Goal: Task Accomplishment & Management: Complete application form

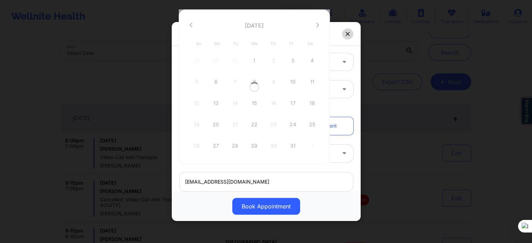
click at [347, 33] on icon at bounding box center [348, 34] width 4 height 4
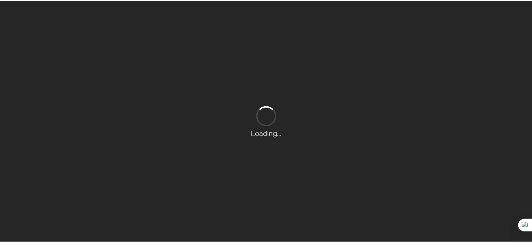
scroll to position [35, 0]
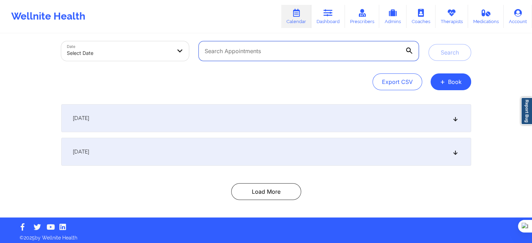
click at [290, 56] on input "text" at bounding box center [309, 51] width 220 height 20
paste input "marmada5689@gmail.com"
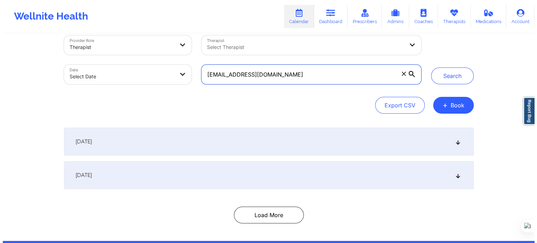
scroll to position [0, 0]
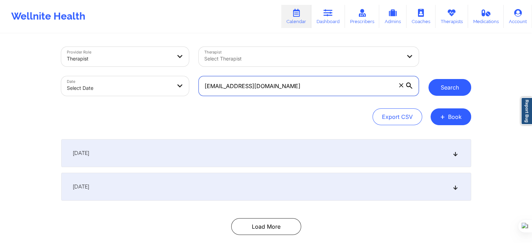
type input "marmada5689@gmail.com"
click at [456, 83] on button "Search" at bounding box center [450, 87] width 43 height 17
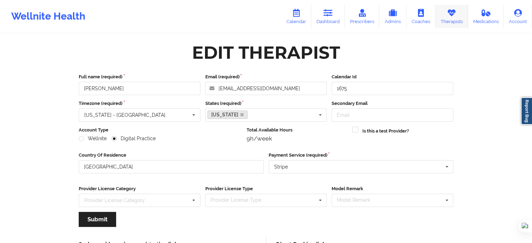
click at [450, 9] on icon at bounding box center [451, 13] width 9 height 8
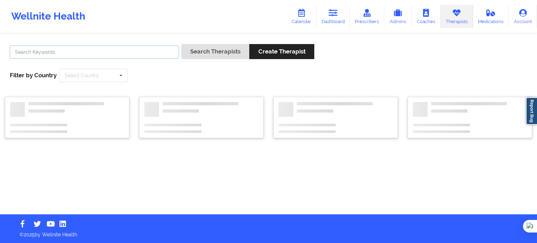
click at [153, 53] on input "text" at bounding box center [94, 51] width 169 height 13
type input "tonia"
click at [182, 44] on button "Search Therapists" at bounding box center [216, 51] width 68 height 15
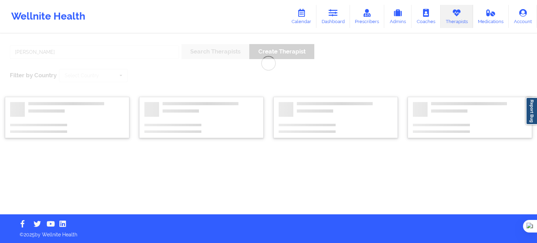
click at [441, 14] on link "Therapists" at bounding box center [457, 16] width 33 height 23
click at [426, 18] on link "Coaches" at bounding box center [426, 16] width 29 height 23
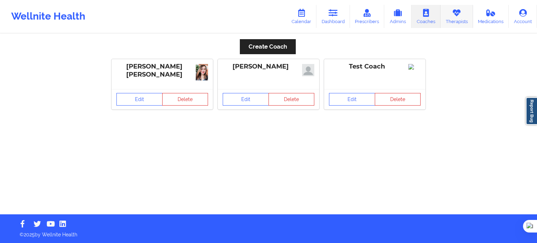
click at [460, 14] on icon at bounding box center [456, 13] width 9 height 8
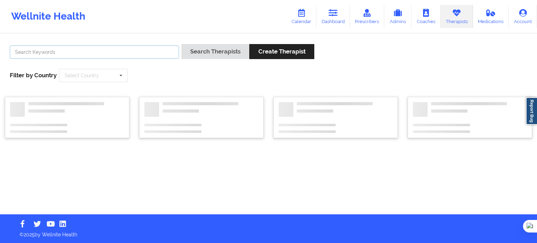
click at [123, 54] on input "text" at bounding box center [94, 51] width 169 height 13
type input "tonia"
click at [182, 44] on button "Search Therapists" at bounding box center [216, 51] width 68 height 15
click at [150, 56] on input "text" at bounding box center [94, 51] width 169 height 13
paste input "Steven called on behalf of advanced reporting for Tonia – Marie – Castilleja : …"
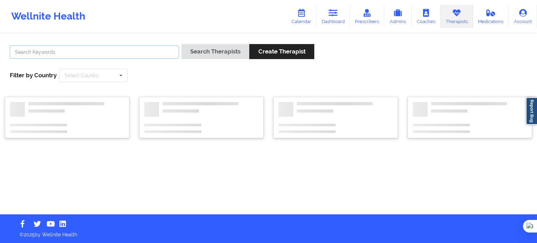
type input "Steven called on behalf of advanced reporting for Tonia – Marie – Castilleja : …"
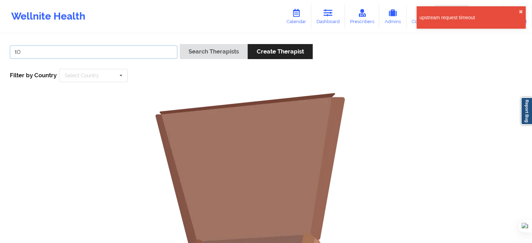
type input "t"
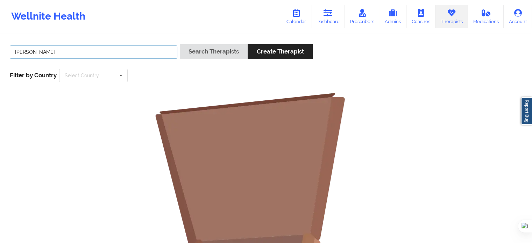
type input "Tonia Marie"
click at [180, 44] on button "Search Therapists" at bounding box center [214, 51] width 68 height 15
click at [298, 20] on link "Calendar" at bounding box center [296, 16] width 30 height 23
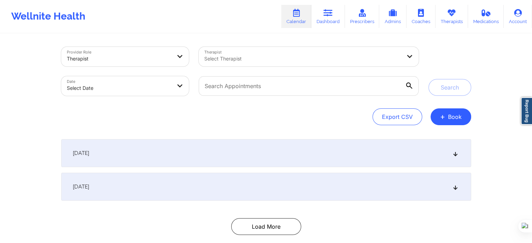
click at [246, 61] on div at bounding box center [302, 59] width 197 height 8
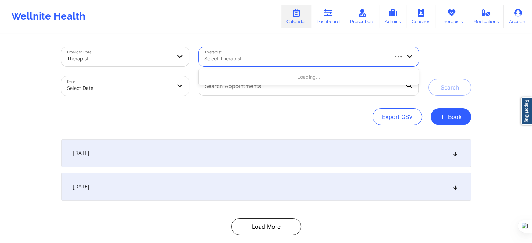
paste input "[PERSON_NAME] [PERSON_NAME]"
type input "[PERSON_NAME] [PERSON_NAME]"
click at [446, 122] on button "+ Book" at bounding box center [451, 116] width 41 height 17
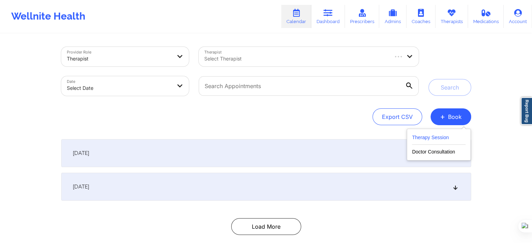
click at [418, 135] on button "Therapy Session" at bounding box center [439, 139] width 54 height 12
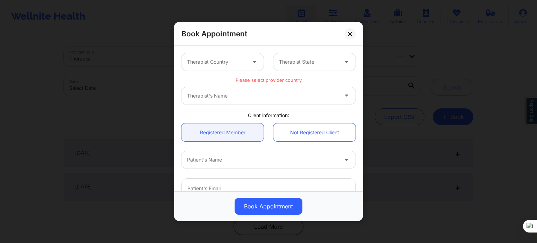
click at [290, 66] on div at bounding box center [308, 62] width 59 height 8
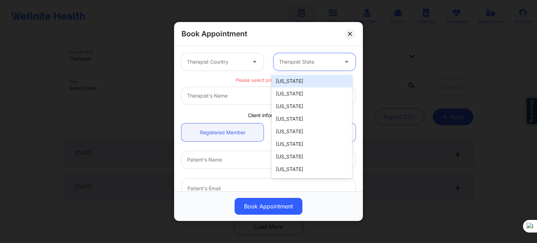
click at [226, 65] on div at bounding box center [216, 62] width 59 height 8
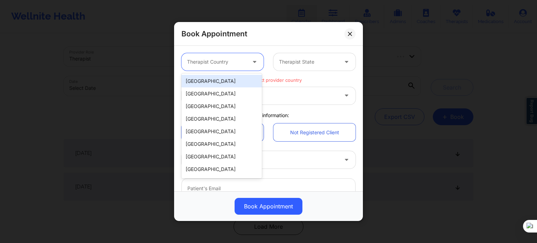
click at [217, 84] on div "[GEOGRAPHIC_DATA]" at bounding box center [222, 81] width 80 height 13
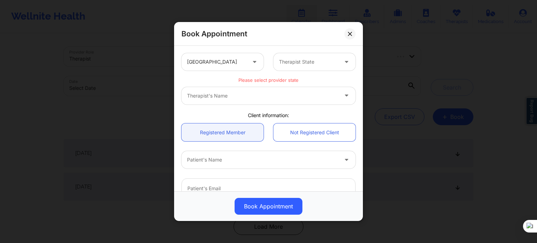
click at [247, 100] on div "Therapist's Name" at bounding box center [269, 95] width 174 height 17
click at [237, 98] on div "Therapist's Name" at bounding box center [269, 95] width 174 height 17
click at [300, 68] on div "Therapist State" at bounding box center [306, 61] width 65 height 17
click at [299, 60] on div at bounding box center [308, 62] width 59 height 8
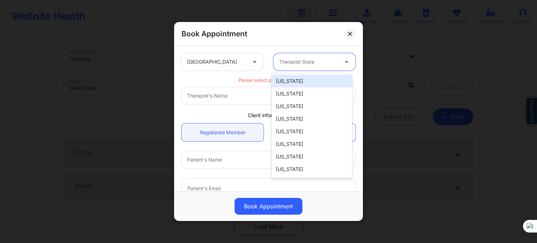
type input "u"
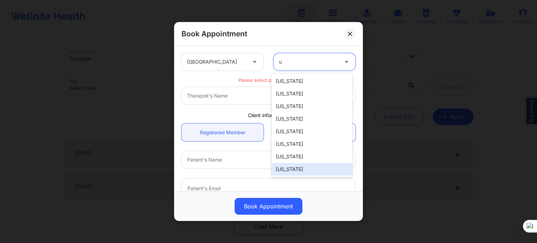
click at [309, 167] on div "[US_STATE]" at bounding box center [312, 169] width 80 height 13
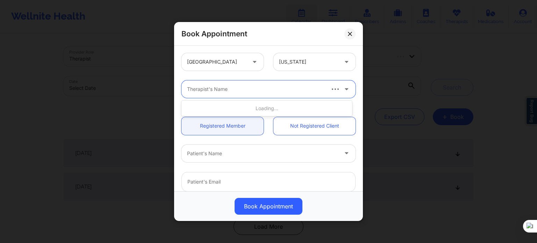
click at [247, 86] on div at bounding box center [255, 89] width 137 height 8
paste input "[PERSON_NAME] [PERSON_NAME]"
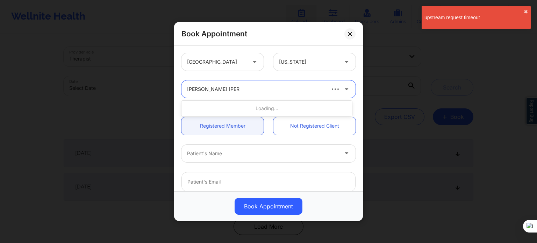
type input "[PERSON_NAME] [PERSON_NAME]"
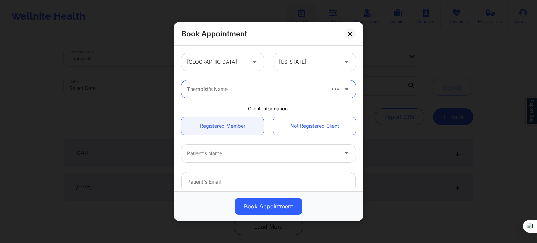
click at [232, 86] on div at bounding box center [255, 89] width 137 height 8
paste input "[PERSON_NAME] [PERSON_NAME]"
type input "[PERSON_NAME] [PERSON_NAME]"
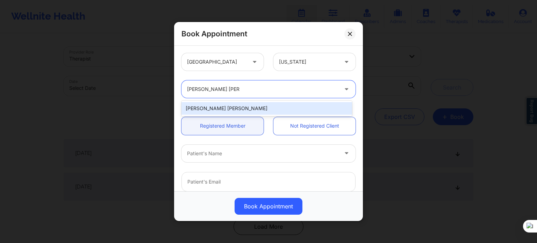
click at [238, 105] on div "[PERSON_NAME] [PERSON_NAME]" at bounding box center [267, 108] width 171 height 13
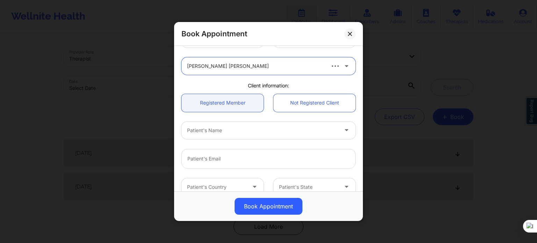
scroll to position [35, 0]
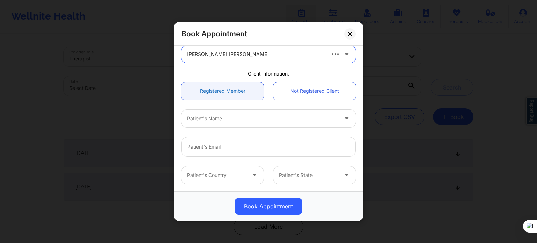
click at [230, 94] on link "Registered Member" at bounding box center [223, 91] width 82 height 18
click at [227, 114] on div at bounding box center [262, 118] width 151 height 8
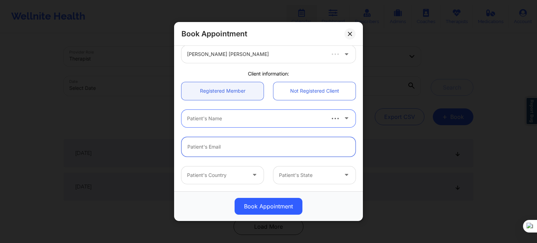
click at [227, 153] on input "email" at bounding box center [269, 147] width 174 height 20
paste input "MAXKRAUSHAAR@HOTMAIL.COM"
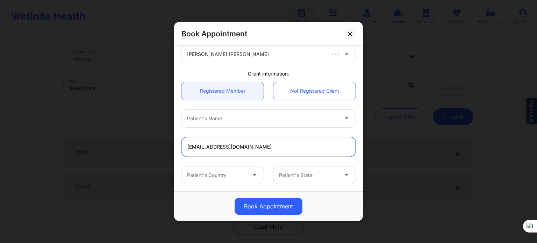
type input "MAXKRAUSHAAR@HOTMAIL.COM"
click at [356, 161] on div "MAXKRAUSHAAR@HOTMAIL.COM" at bounding box center [269, 146] width 184 height 29
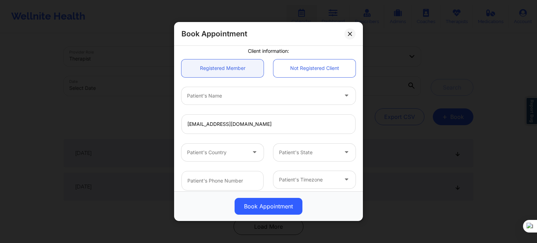
scroll to position [70, 0]
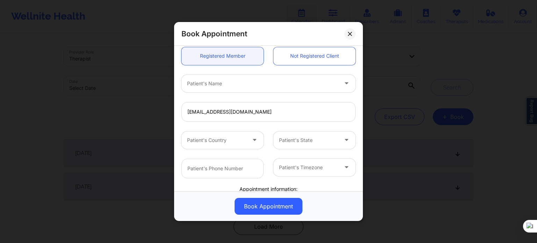
click at [266, 128] on div "Patient's Country Patient's State" at bounding box center [269, 140] width 184 height 27
click at [262, 116] on input "MAXKRAUSHAAR@HOTMAIL.COM" at bounding box center [269, 112] width 174 height 20
click at [228, 112] on input "MAXKRAUSHAAR@HOTMAIL.COM" at bounding box center [269, 112] width 174 height 20
drag, startPoint x: 228, startPoint y: 111, endPoint x: 200, endPoint y: 112, distance: 28.0
click at [200, 112] on input "MAXKRAUSHAAR@HOTMAIL.COM" at bounding box center [269, 112] width 174 height 20
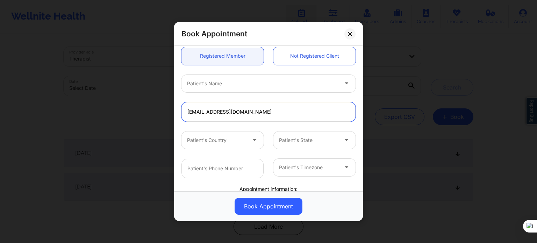
click at [193, 111] on input "MAXKRAUSHAAR@HOTMAIL.COM" at bounding box center [269, 112] width 174 height 20
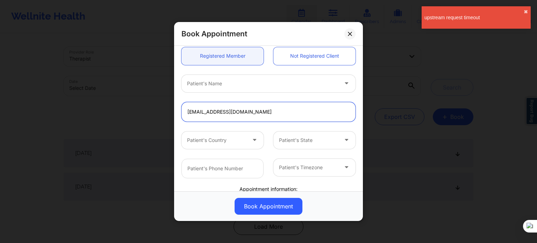
drag, startPoint x: 186, startPoint y: 109, endPoint x: 290, endPoint y: 116, distance: 104.1
click at [290, 116] on input "MAXKRAUSHAAR@HOTMAIL.COM" at bounding box center [269, 112] width 174 height 20
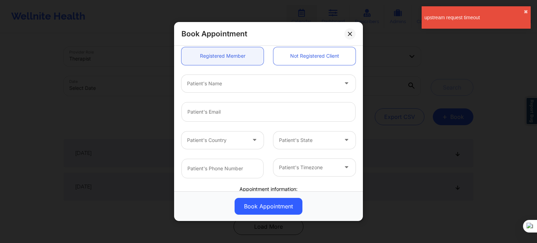
click at [209, 85] on div at bounding box center [262, 83] width 151 height 8
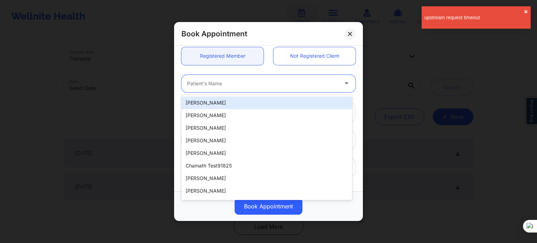
paste input "MAX"
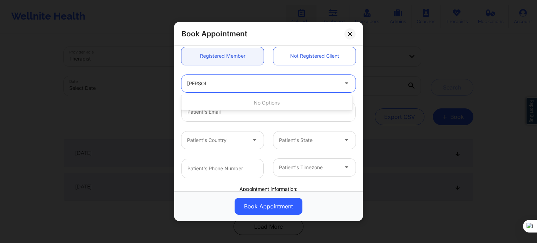
type input "MAX Kr"
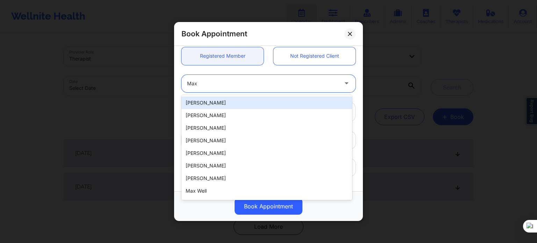
paste input "[PERSON_NAME]"
type input "Max Andres"
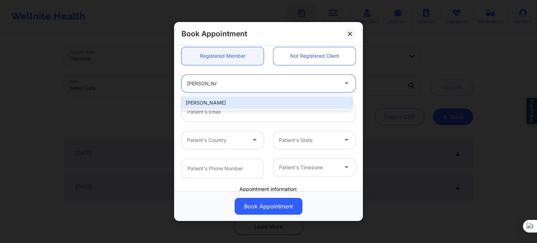
click at [228, 106] on div "[PERSON_NAME]" at bounding box center [267, 103] width 171 height 13
type input "[EMAIL_ADDRESS][DOMAIN_NAME]"
type input "[PHONE_NUMBER]"
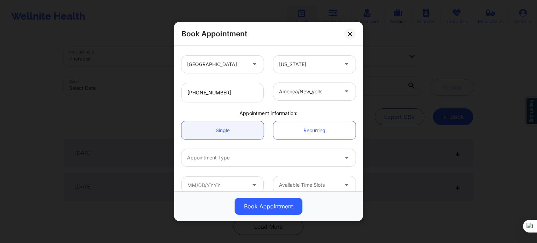
scroll to position [155, 0]
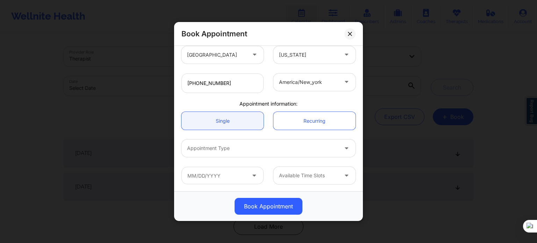
click at [239, 150] on div at bounding box center [262, 148] width 151 height 8
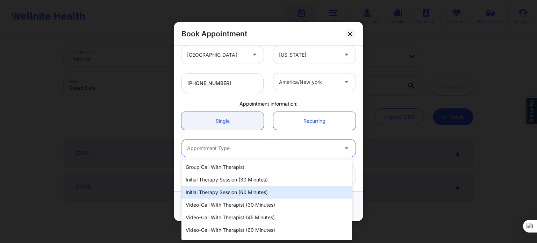
click at [239, 192] on div "Initial Therapy Session (60 minutes)" at bounding box center [267, 192] width 171 height 13
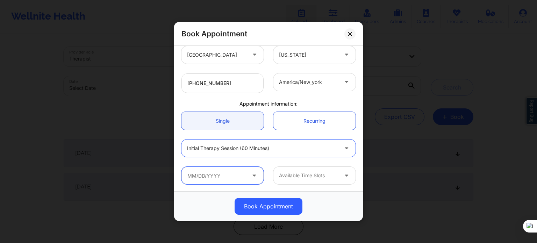
click at [229, 177] on input "text" at bounding box center [223, 175] width 82 height 17
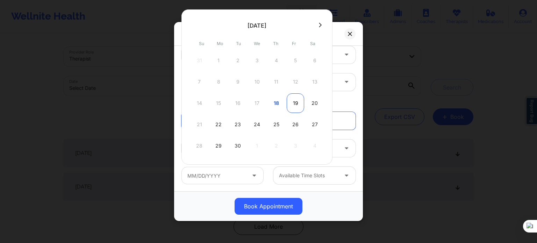
click at [298, 101] on div "19" at bounding box center [295, 103] width 17 height 20
type input "09/19/2025"
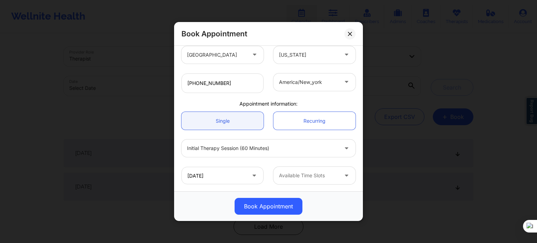
click at [314, 175] on div at bounding box center [308, 175] width 59 height 8
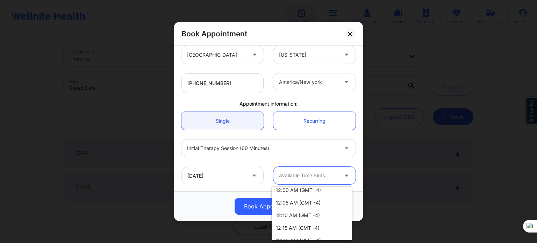
scroll to position [1398, 0]
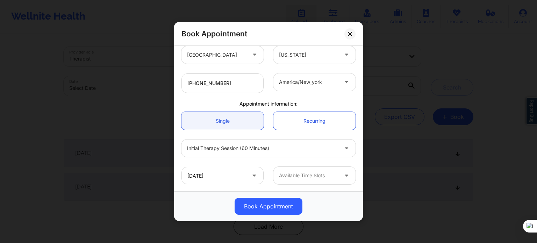
click at [331, 187] on div "09/19/2025 Available Time Slots" at bounding box center [269, 175] width 184 height 27
click at [326, 179] on div "Available Time Slots" at bounding box center [306, 175] width 65 height 17
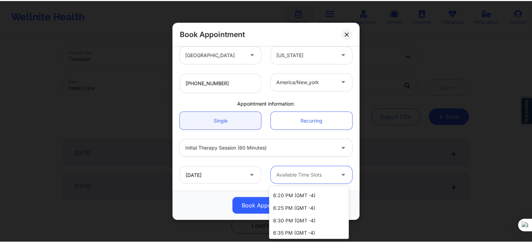
scroll to position [420, 0]
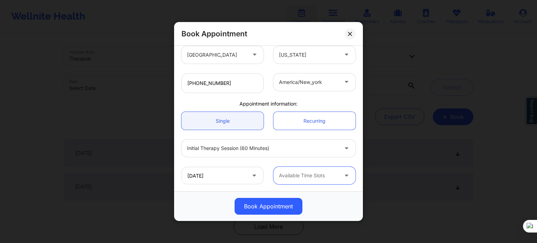
click at [292, 179] on div at bounding box center [308, 175] width 59 height 8
click at [200, 198] on div "Book Appointment" at bounding box center [268, 206] width 179 height 17
click at [347, 30] on button at bounding box center [350, 33] width 11 height 11
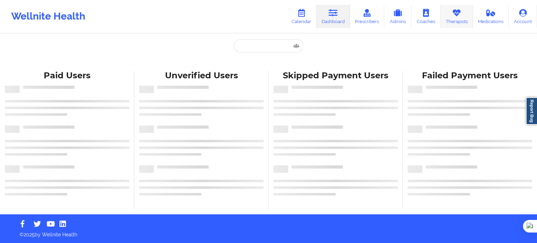
click at [456, 23] on link "Therapists" at bounding box center [457, 16] width 33 height 23
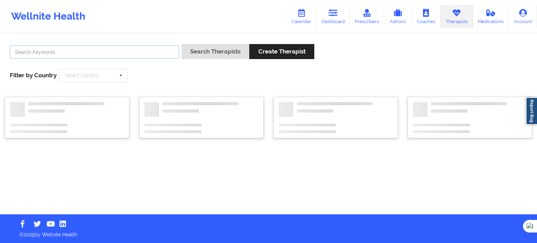
click at [127, 52] on input "text" at bounding box center [94, 51] width 169 height 13
paste input "[PERSON_NAME] [PERSON_NAME]"
drag, startPoint x: 123, startPoint y: 54, endPoint x: 0, endPoint y: 64, distance: 123.2
click at [0, 68] on div "[PERSON_NAME] [PERSON_NAME] Search Therapists Create Therapist Filter by Countr…" at bounding box center [268, 124] width 537 height 180
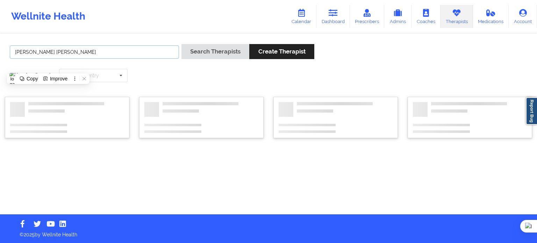
paste input "[PERSON_NAME]"
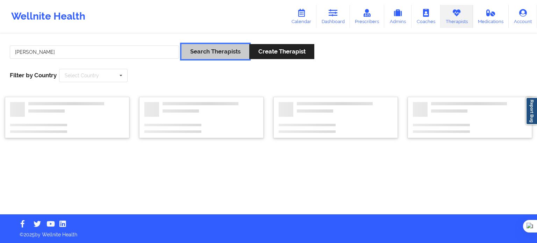
click at [199, 50] on button "Search Therapists" at bounding box center [216, 51] width 68 height 15
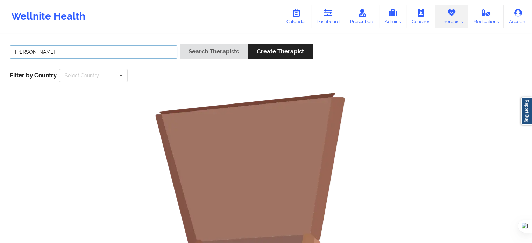
click at [96, 53] on input "[PERSON_NAME]" at bounding box center [94, 51] width 168 height 13
click at [108, 51] on input "[PERSON_NAME]" at bounding box center [94, 51] width 168 height 13
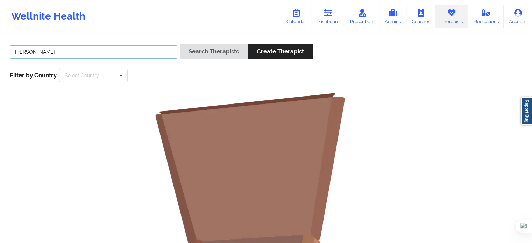
paste input "[PERSON_NAME] [PERSON_NAME]"
drag, startPoint x: 44, startPoint y: 51, endPoint x: 107, endPoint y: 54, distance: 63.0
click at [107, 54] on input "[PERSON_NAME] [PERSON_NAME]" at bounding box center [94, 51] width 168 height 13
type input "[PERSON_NAME]"
click at [198, 60] on div "Search Therapists Create Therapist" at bounding box center [246, 54] width 133 height 20
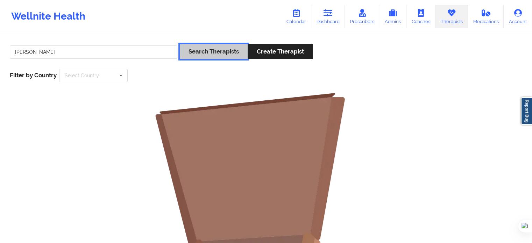
click at [196, 52] on button "Search Therapists" at bounding box center [214, 51] width 68 height 15
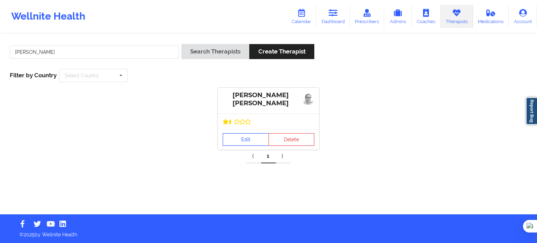
click at [254, 141] on link "Edit" at bounding box center [246, 139] width 46 height 13
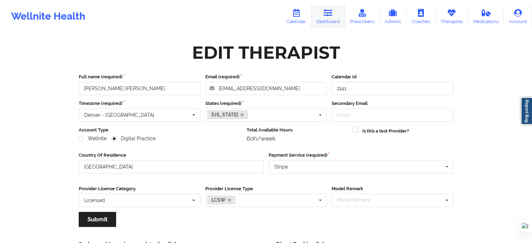
drag, startPoint x: 325, startPoint y: 16, endPoint x: 319, endPoint y: 19, distance: 6.4
click at [325, 16] on icon at bounding box center [328, 13] width 9 height 8
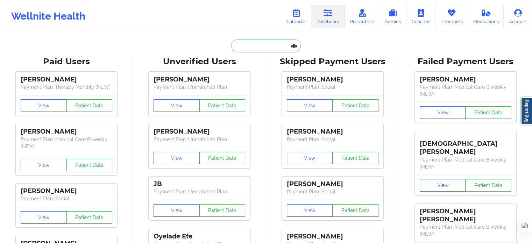
click at [246, 40] on input "text" at bounding box center [265, 45] width 69 height 13
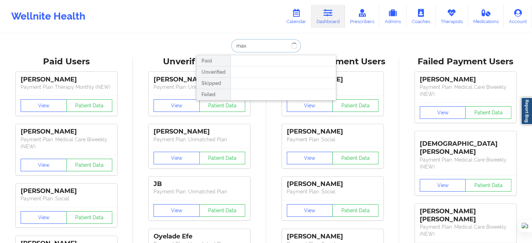
paste input "[PERSON_NAME]"
type input "[PERSON_NAME]"
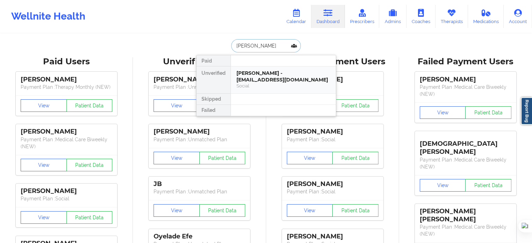
click at [269, 73] on div "[PERSON_NAME] - [EMAIL_ADDRESS][DOMAIN_NAME]" at bounding box center [283, 76] width 94 height 13
